Goal: Information Seeking & Learning: Learn about a topic

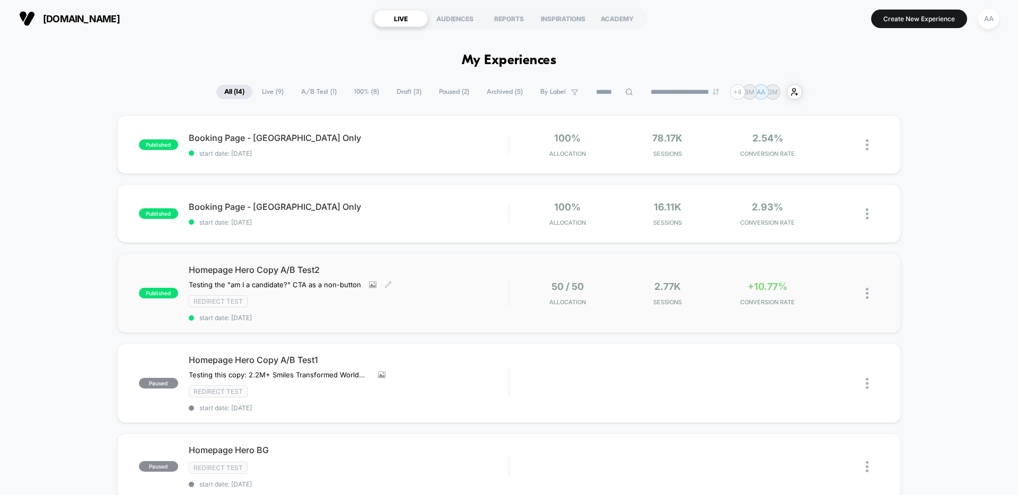
scroll to position [2, 0]
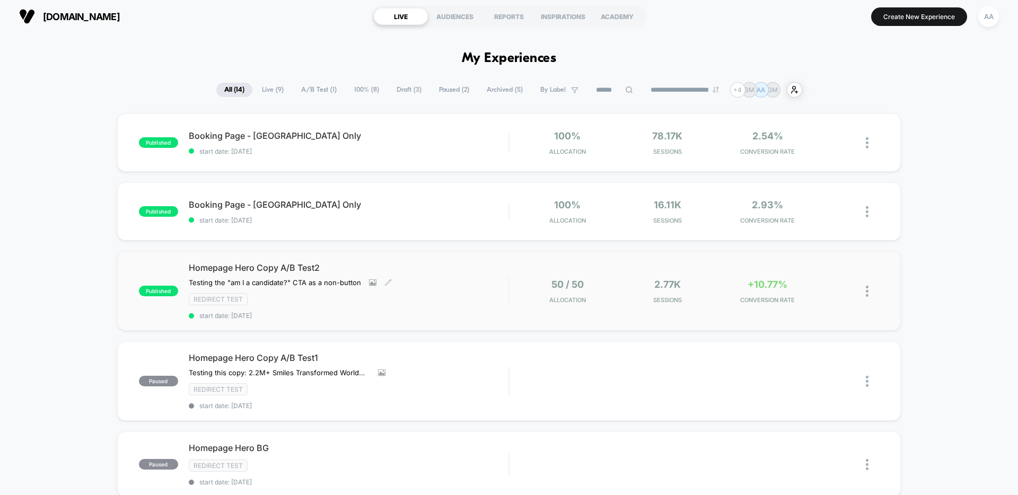
click at [434, 275] on div "Homepage Hero Copy A/B Test2 Testing the "am I a candidate?" CTA as a non-butto…" at bounding box center [349, 290] width 320 height 57
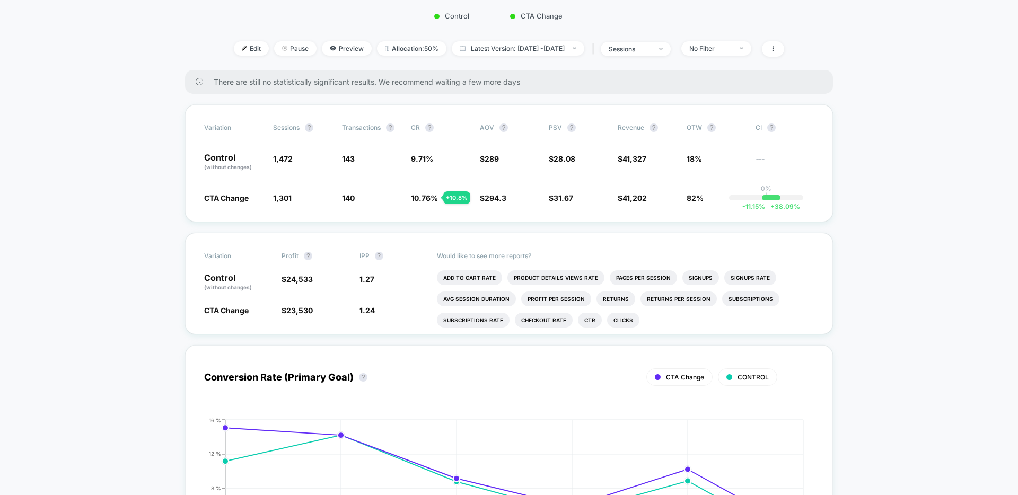
scroll to position [190, 0]
click at [791, 133] on span "CI ?" at bounding box center [784, 129] width 58 height 8
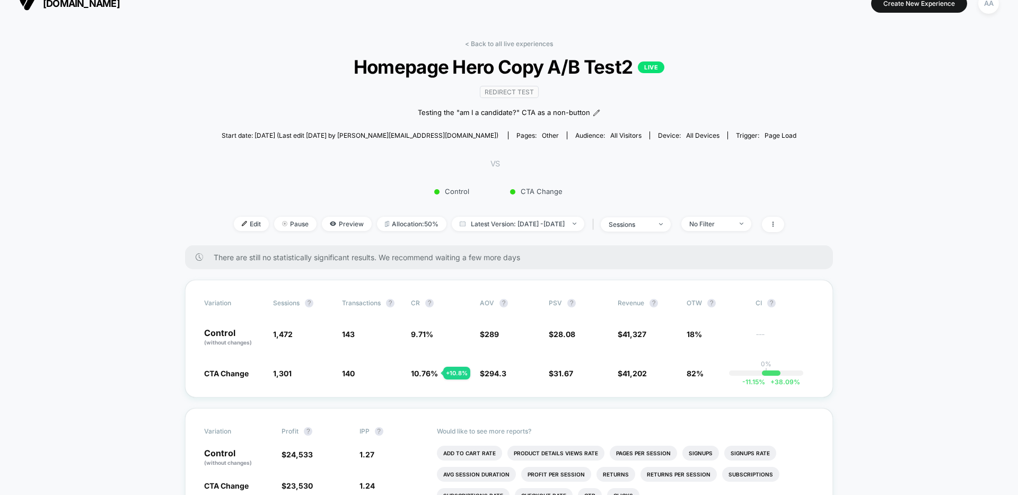
scroll to position [34, 0]
